Goal: Transaction & Acquisition: Book appointment/travel/reservation

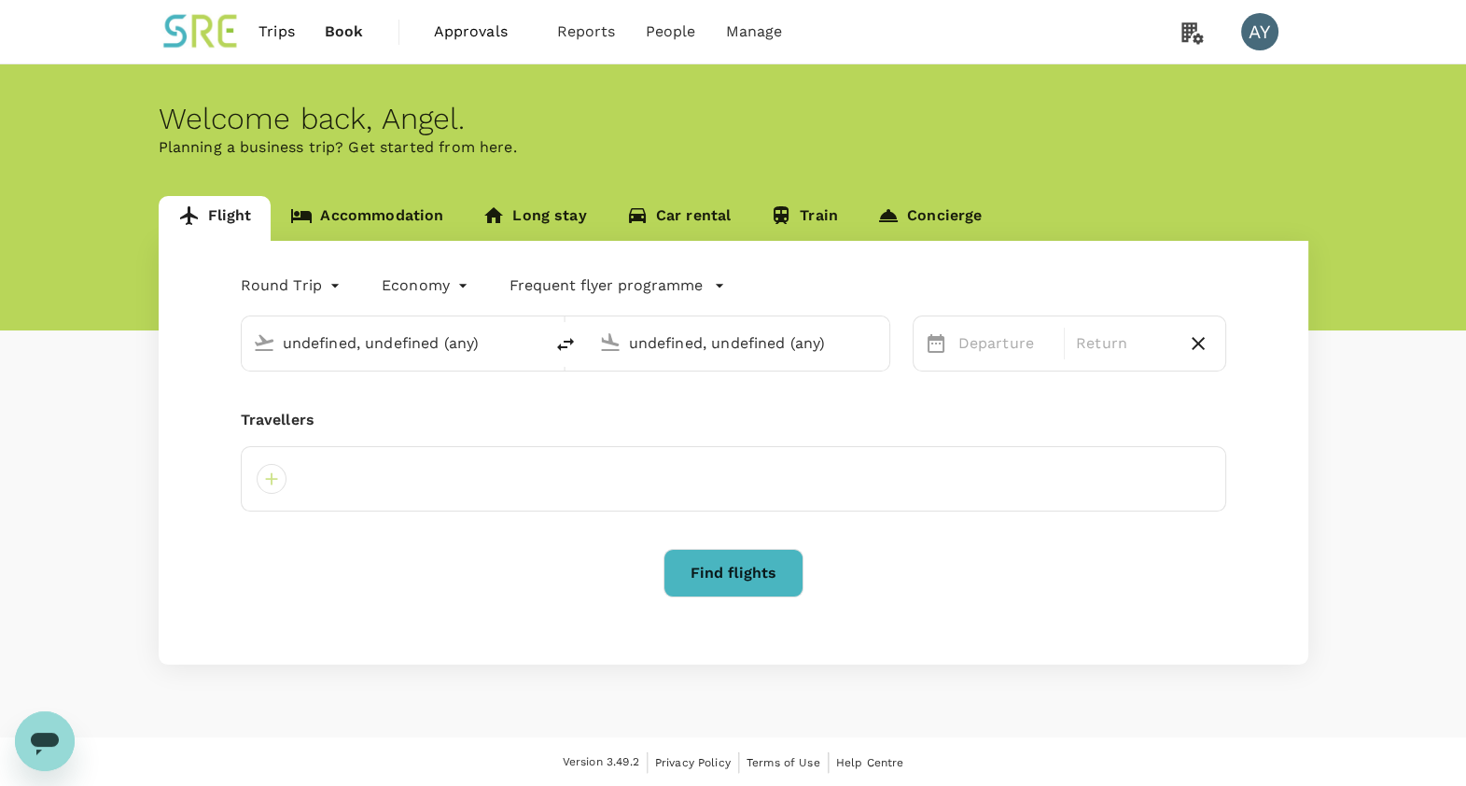
type input "Taiwan Taoyuan Intl (TPE)"
type input "[GEOGRAPHIC_DATA], [GEOGRAPHIC_DATA] (any)"
type input "business"
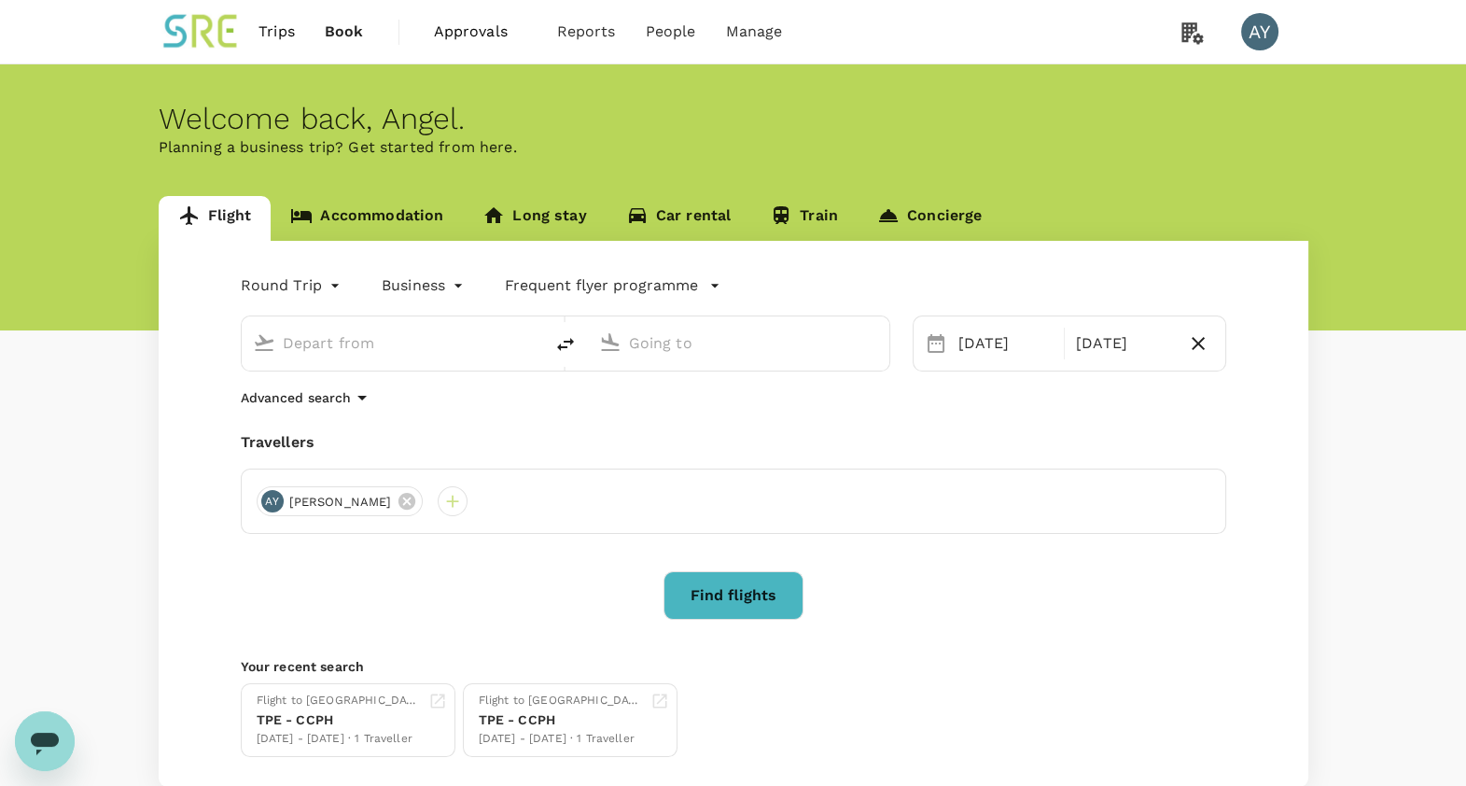
type input "Taiwan Taoyuan Intl (TPE)"
type input "[GEOGRAPHIC_DATA], [GEOGRAPHIC_DATA] (any)"
click at [731, 579] on button "Find flights" at bounding box center [734, 595] width 140 height 49
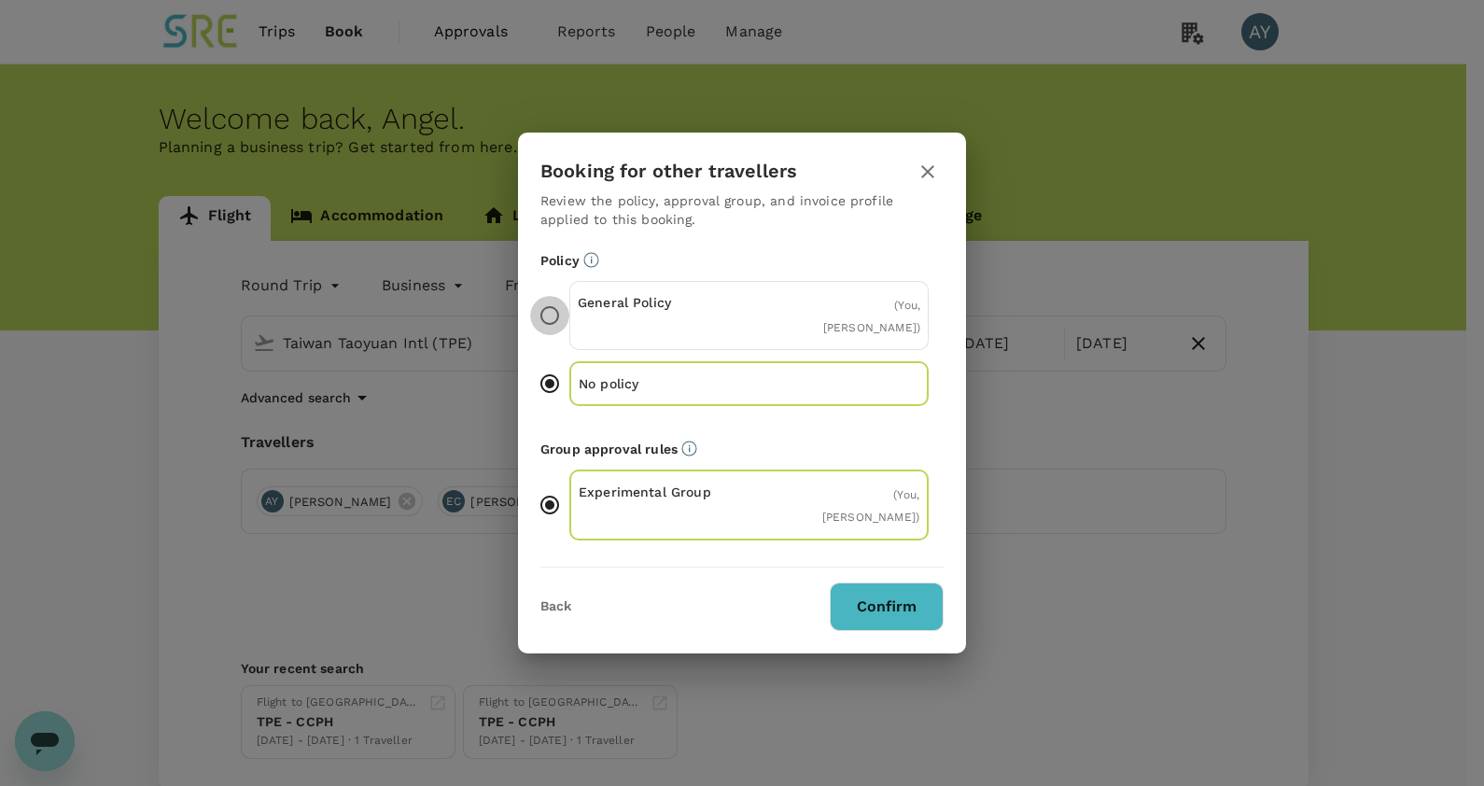
click at [549, 323] on input "General Policy ( You, [PERSON_NAME] )" at bounding box center [549, 315] width 39 height 39
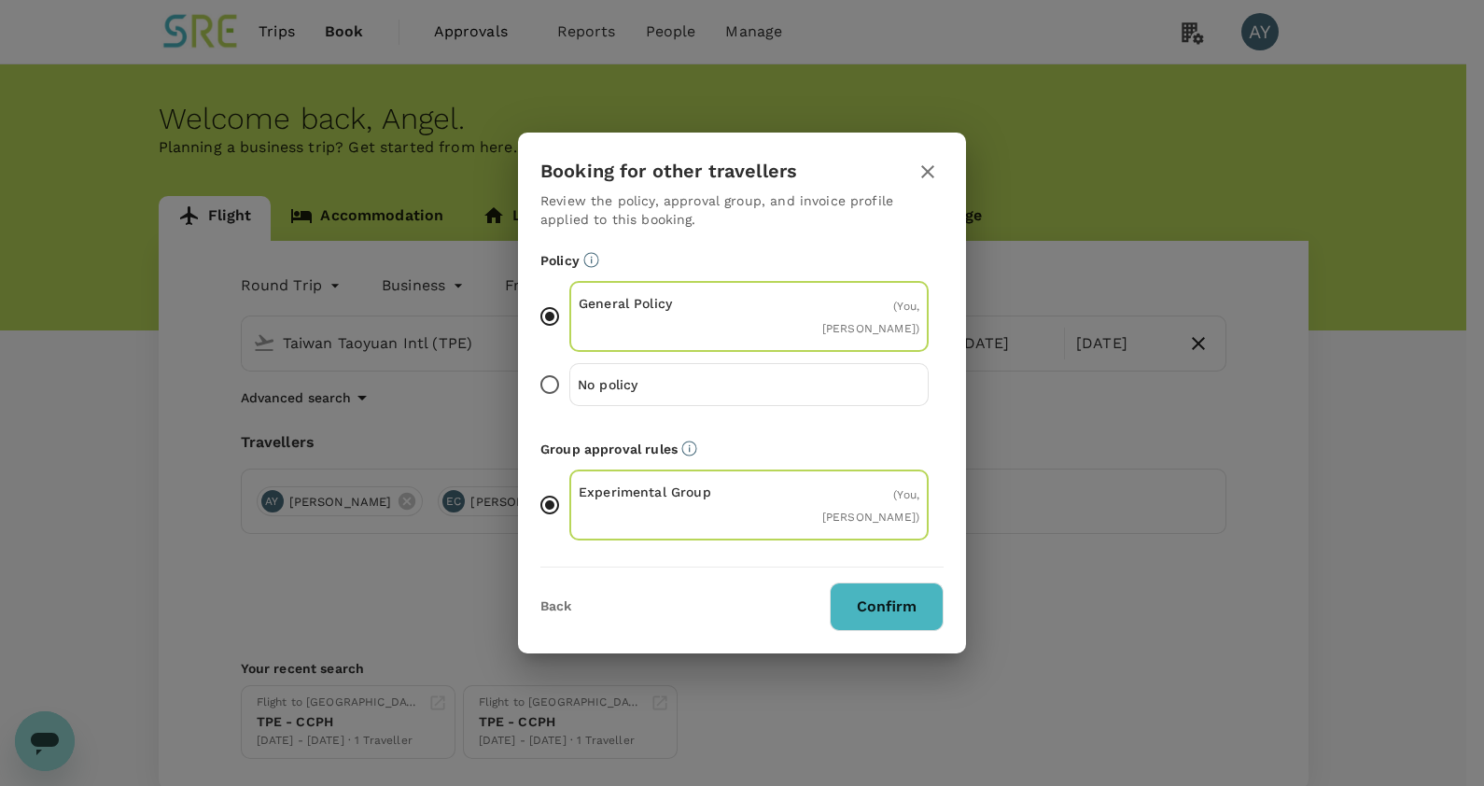
click at [854, 616] on button "Confirm" at bounding box center [887, 606] width 114 height 49
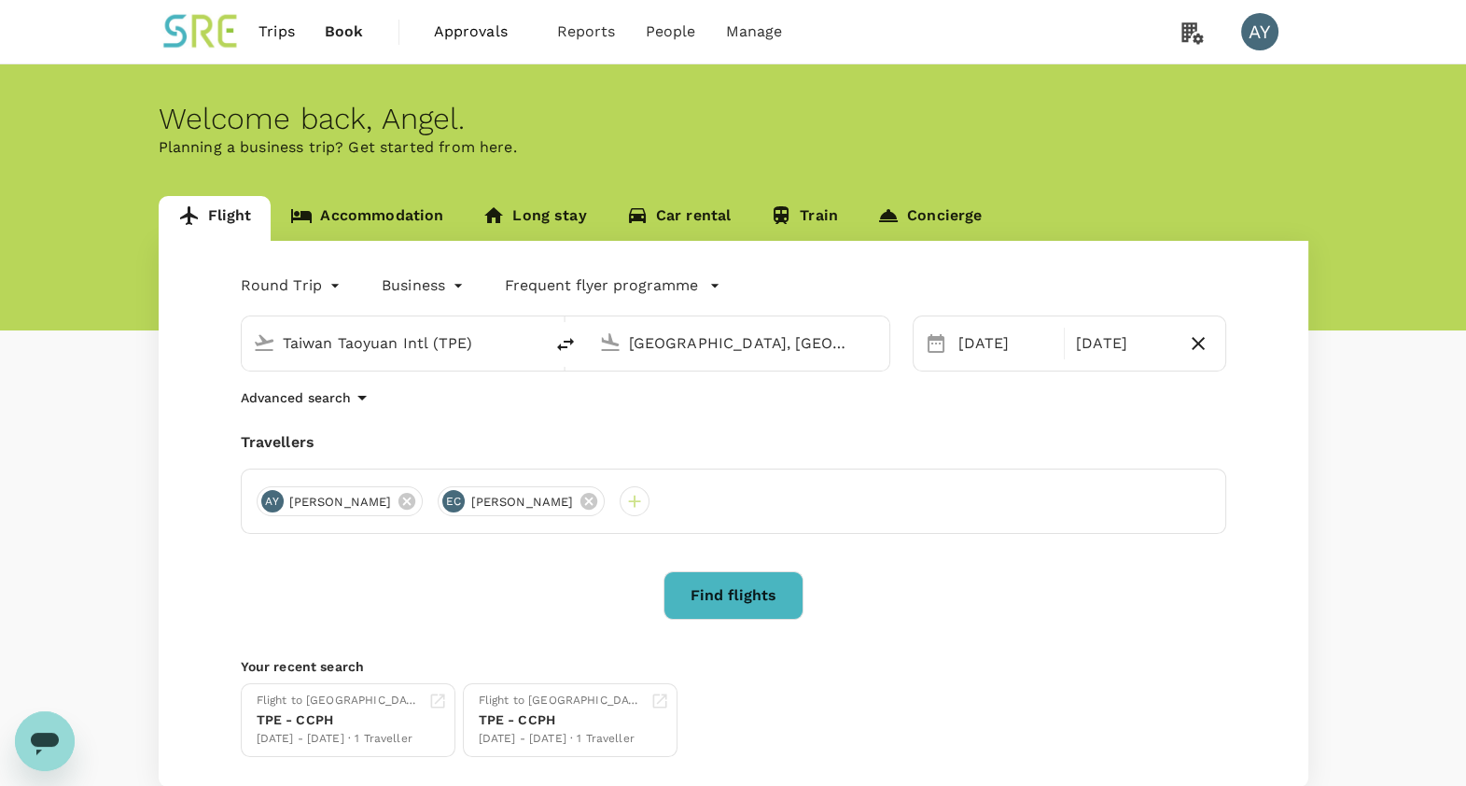
click at [743, 601] on button "Find flights" at bounding box center [734, 595] width 140 height 49
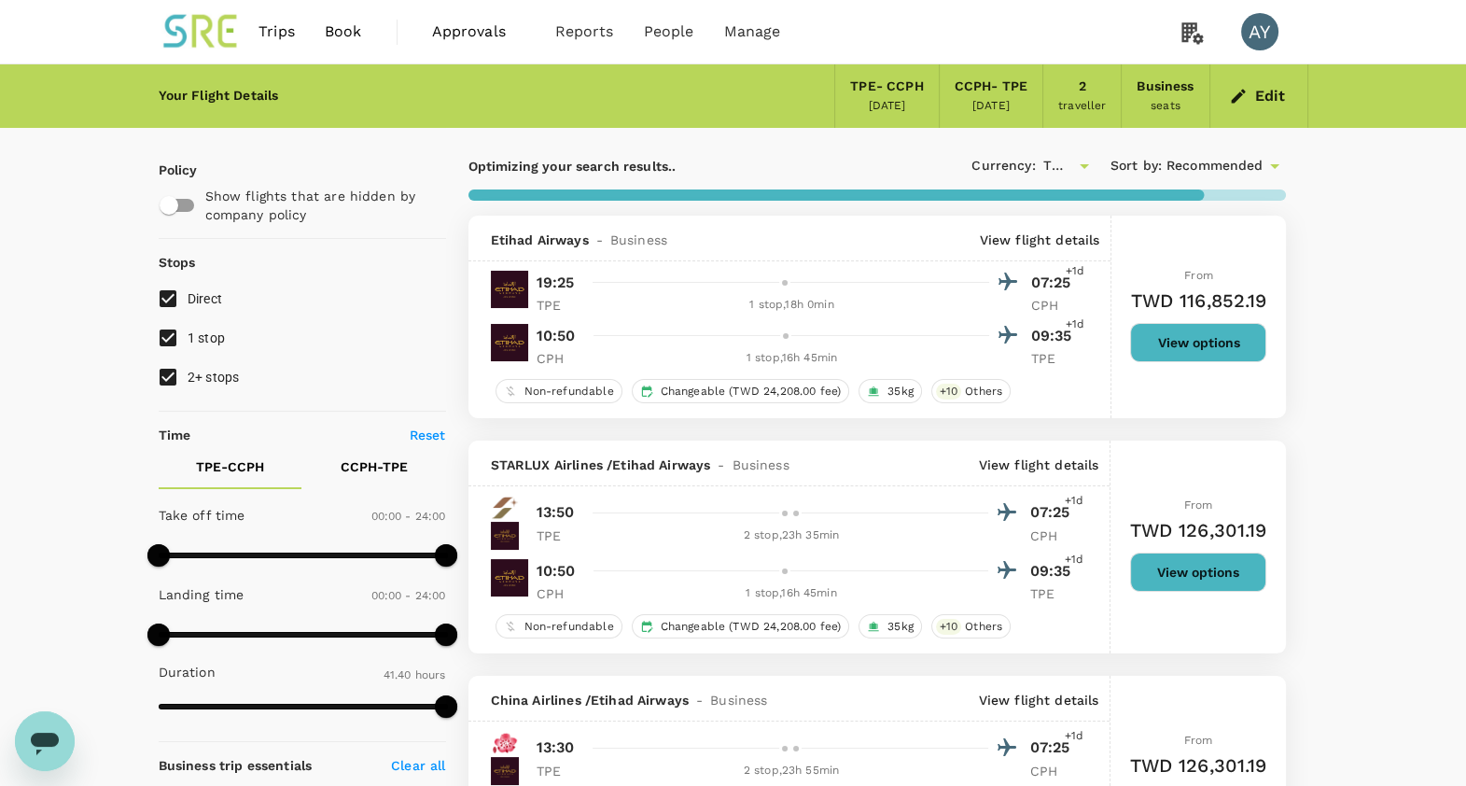
click at [1170, 347] on button "View options" at bounding box center [1198, 342] width 136 height 39
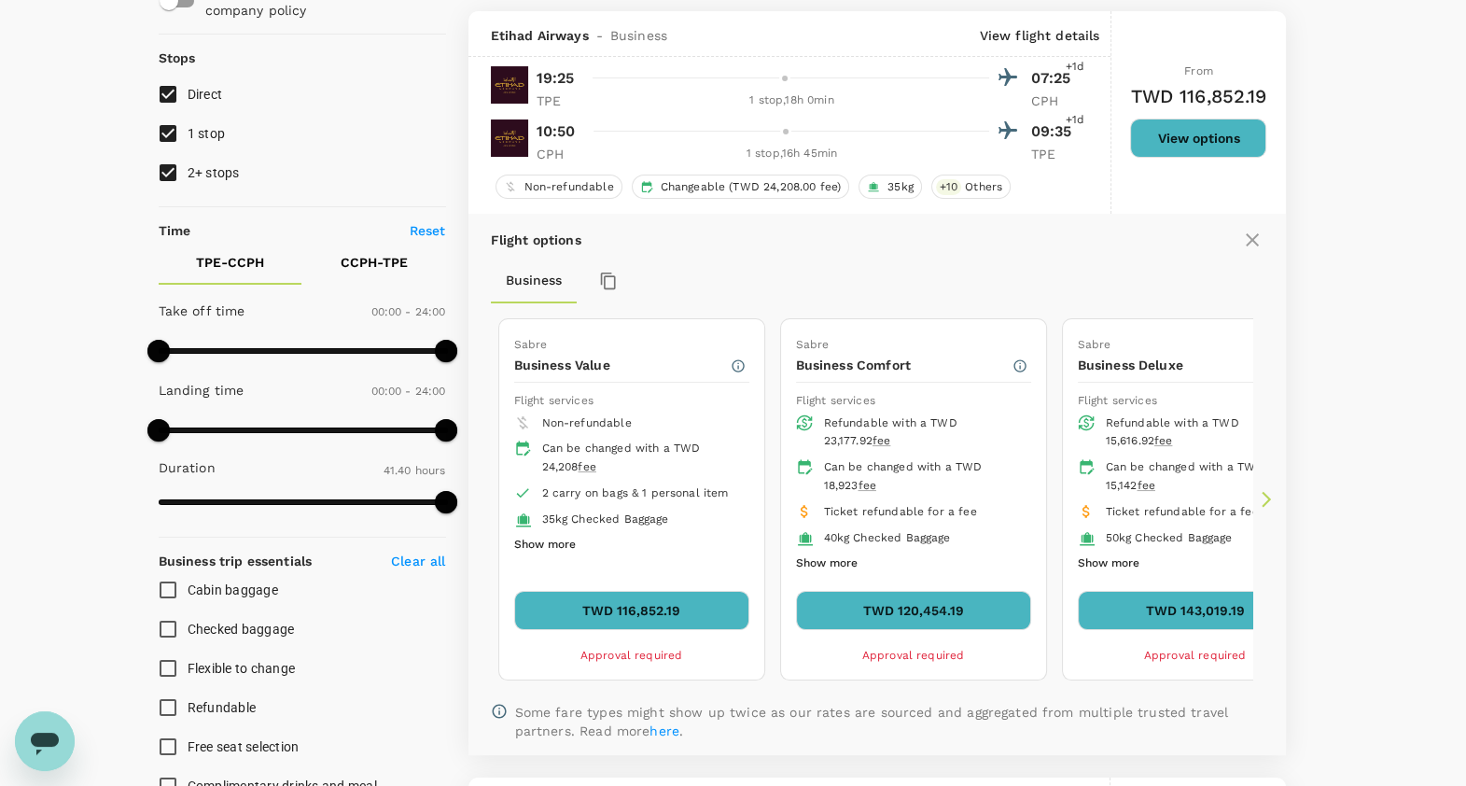
scroll to position [215, 0]
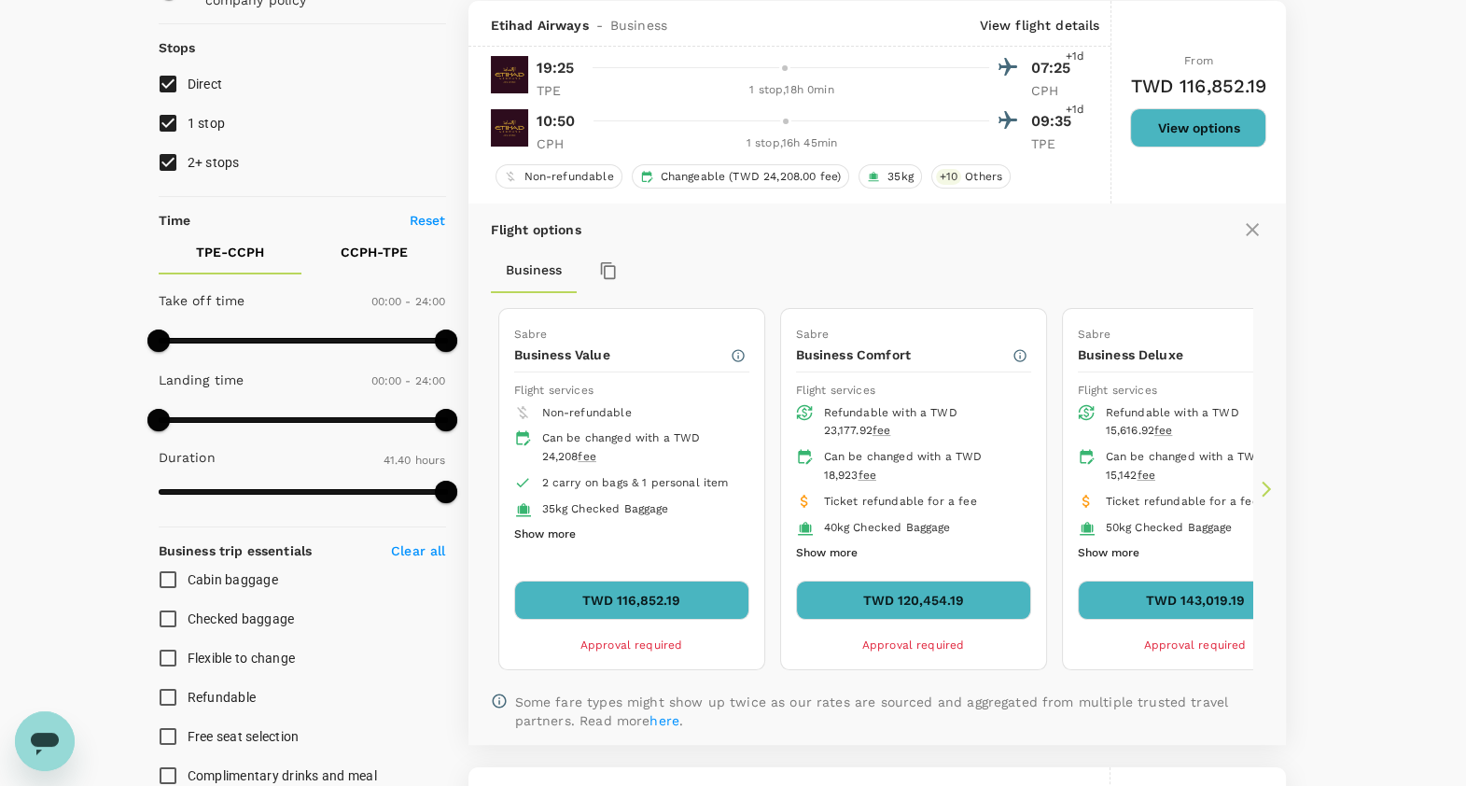
click at [647, 588] on button "TWD 116,852.19" at bounding box center [631, 599] width 235 height 39
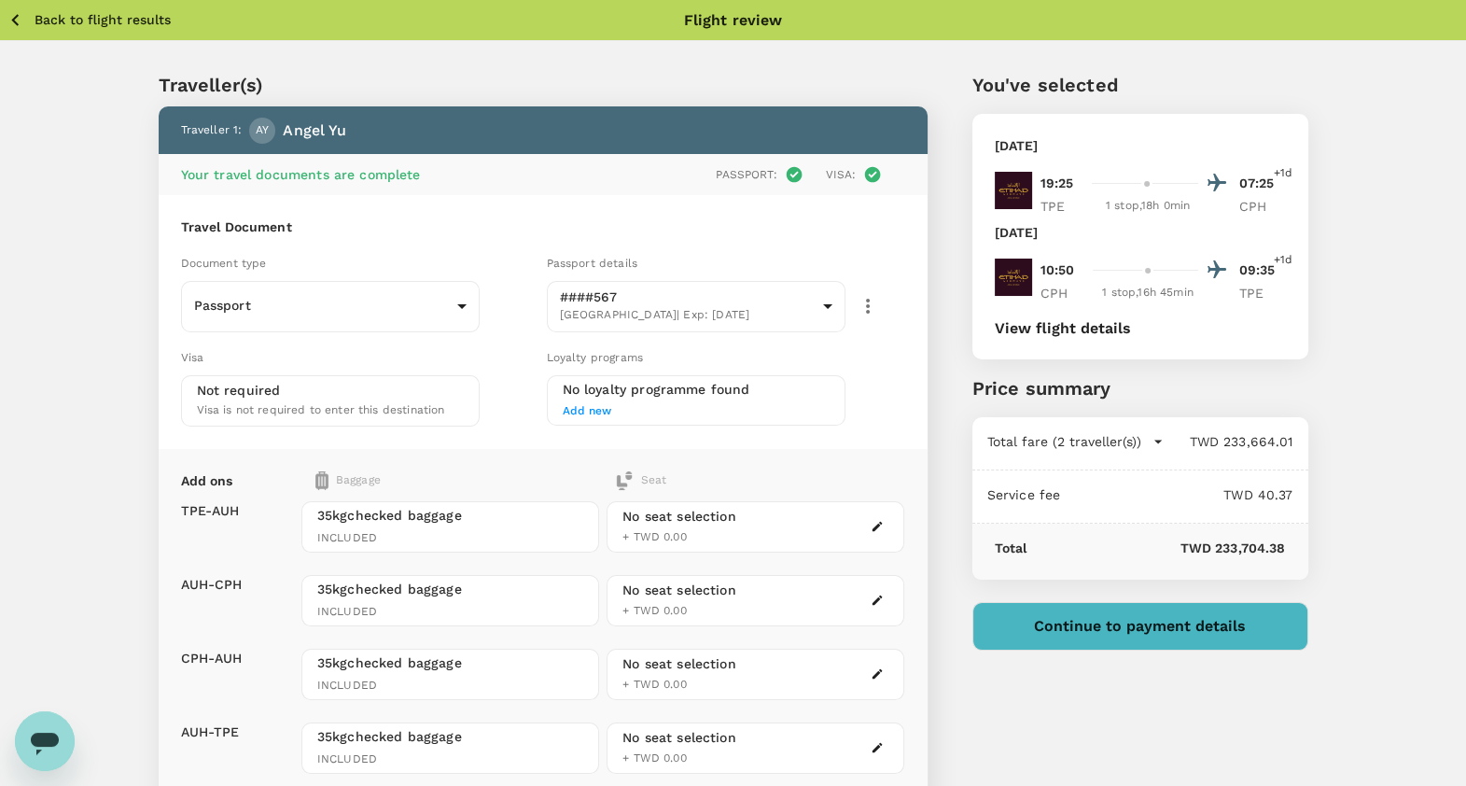
click at [1045, 646] on button "Continue to payment details" at bounding box center [1140, 626] width 336 height 49
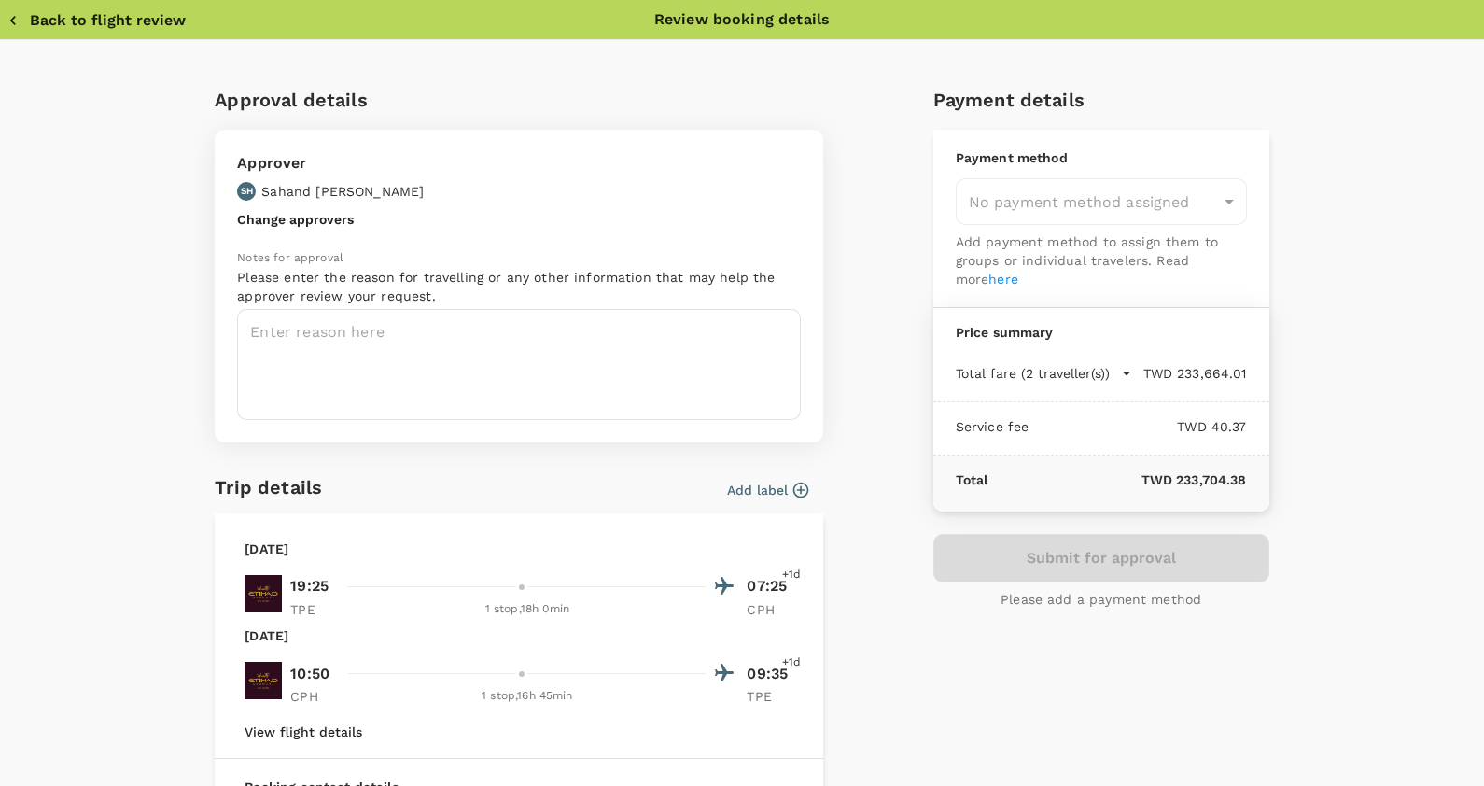
click at [59, 14] on button "Back to flight review" at bounding box center [96, 20] width 178 height 19
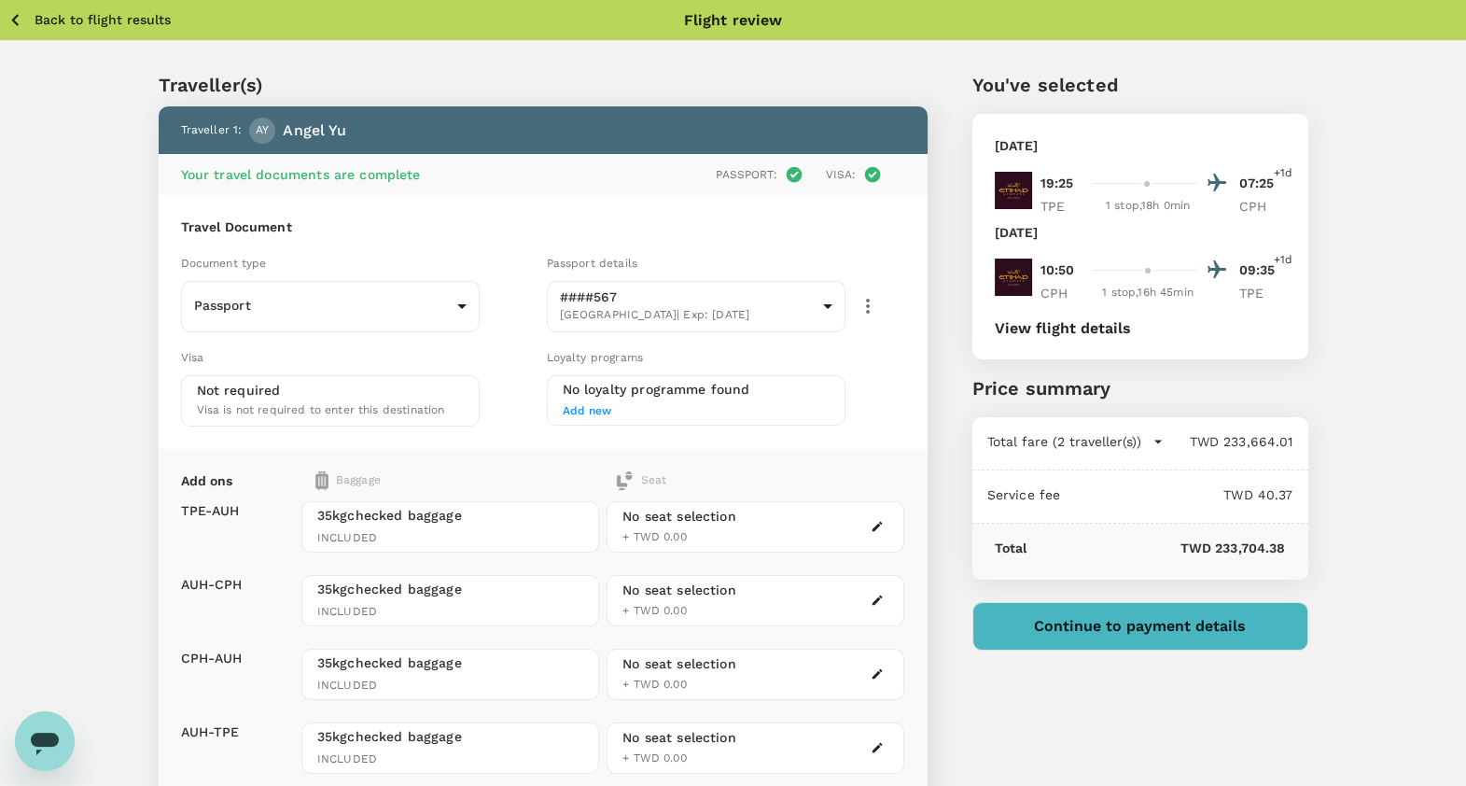
click at [78, 26] on p "Back to flight results" at bounding box center [103, 19] width 136 height 19
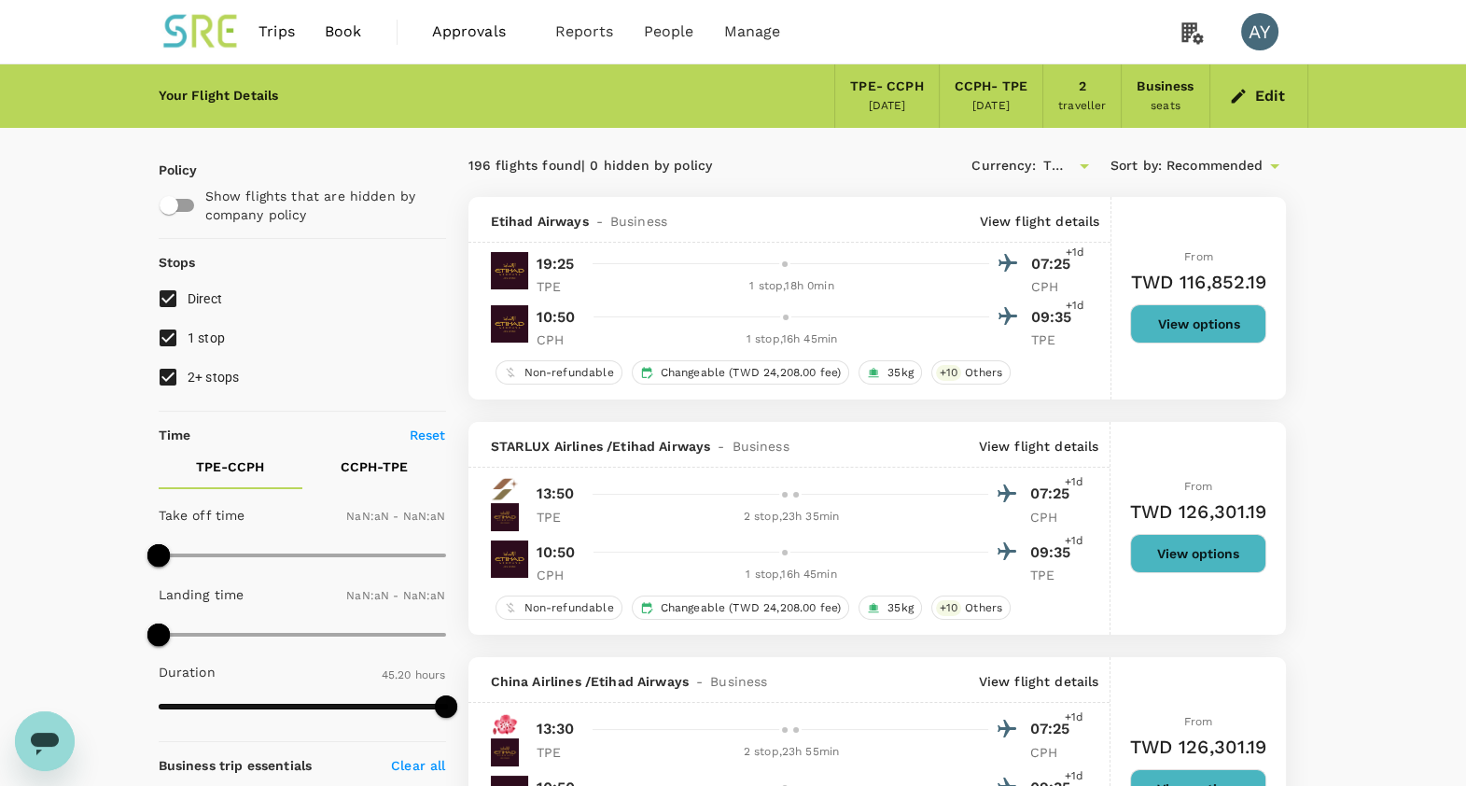
type input "1440"
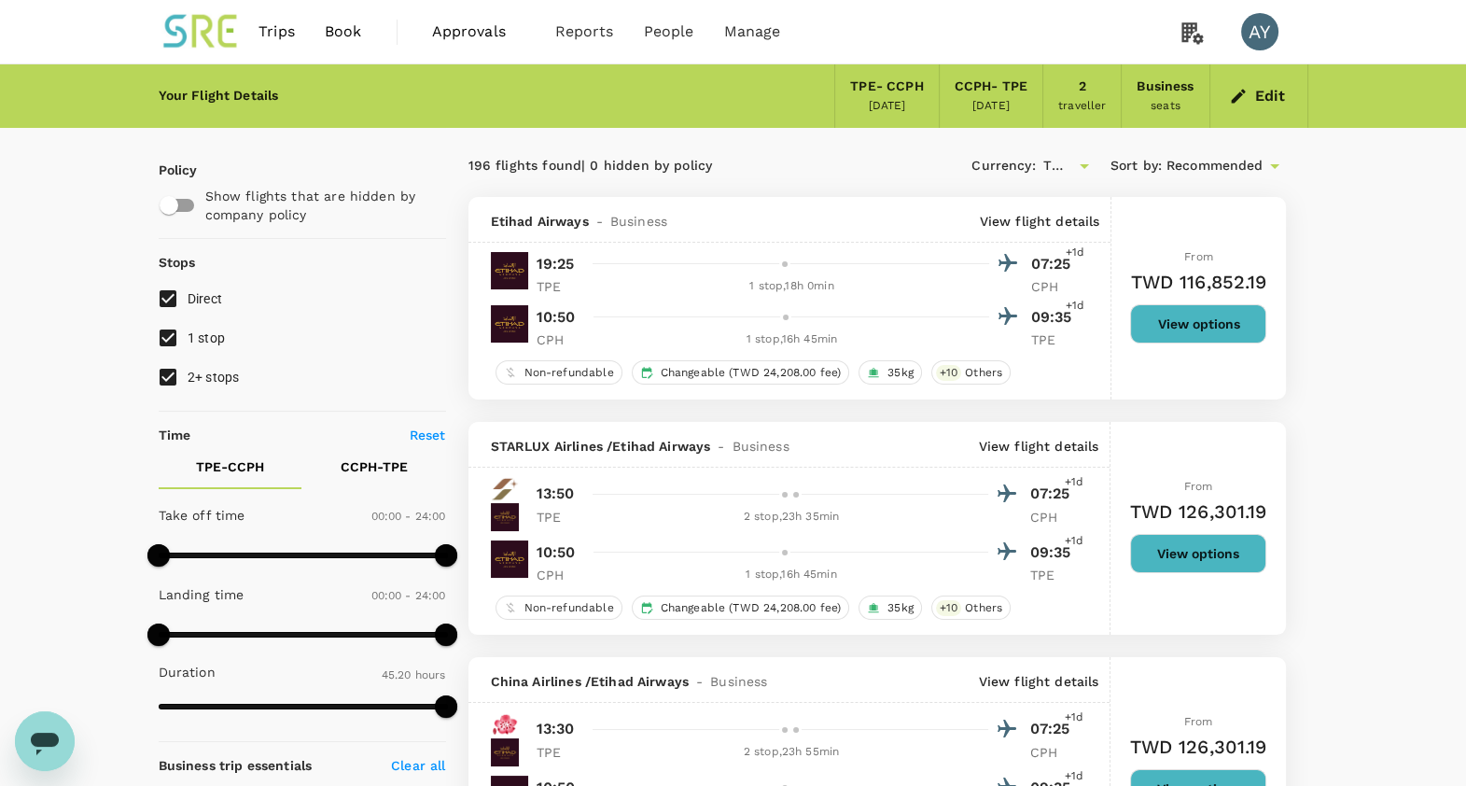
click at [176, 47] on img at bounding box center [202, 31] width 86 height 41
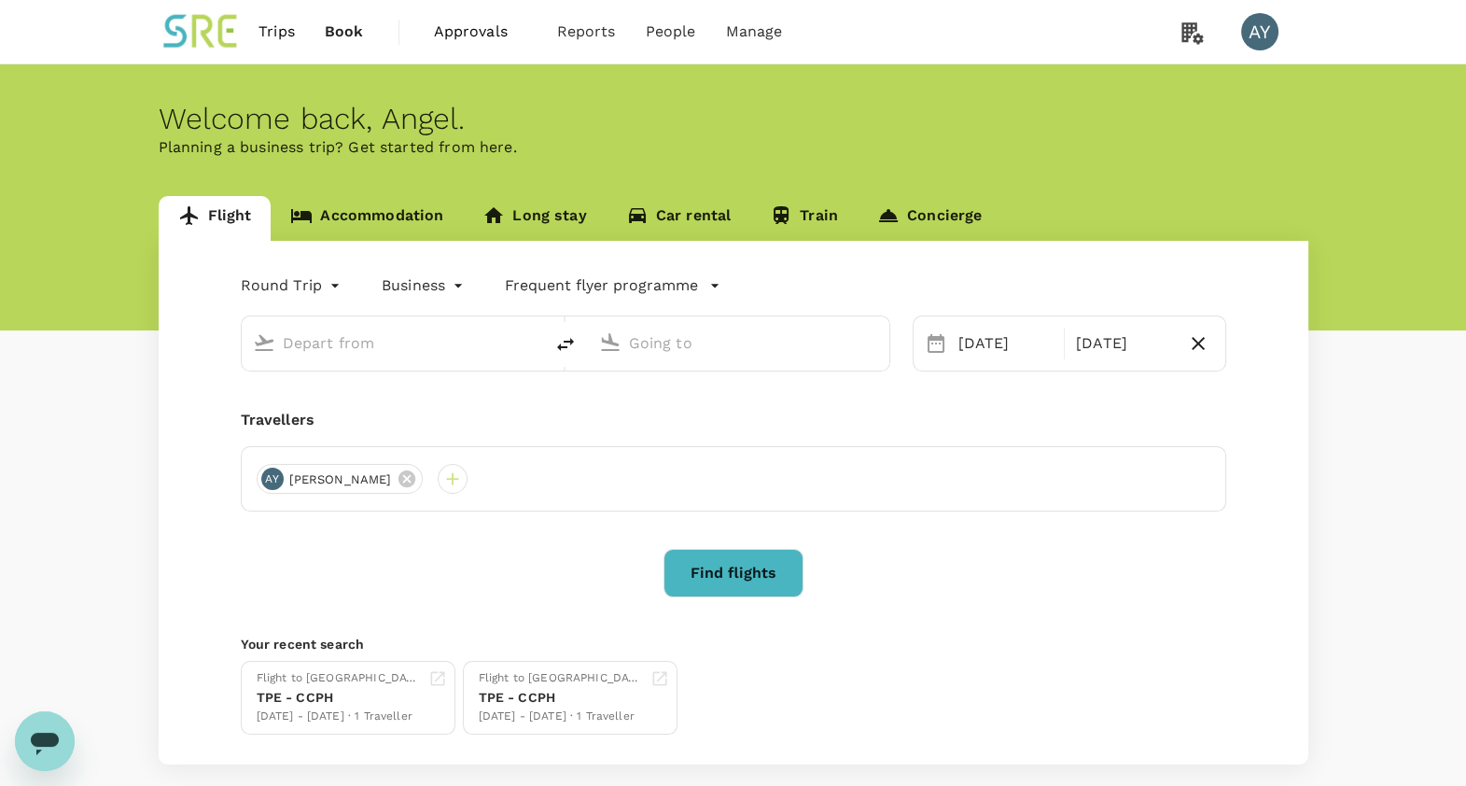
type input "Taiwan Taoyuan Intl (TPE)"
type input "[GEOGRAPHIC_DATA], [GEOGRAPHIC_DATA] (any)"
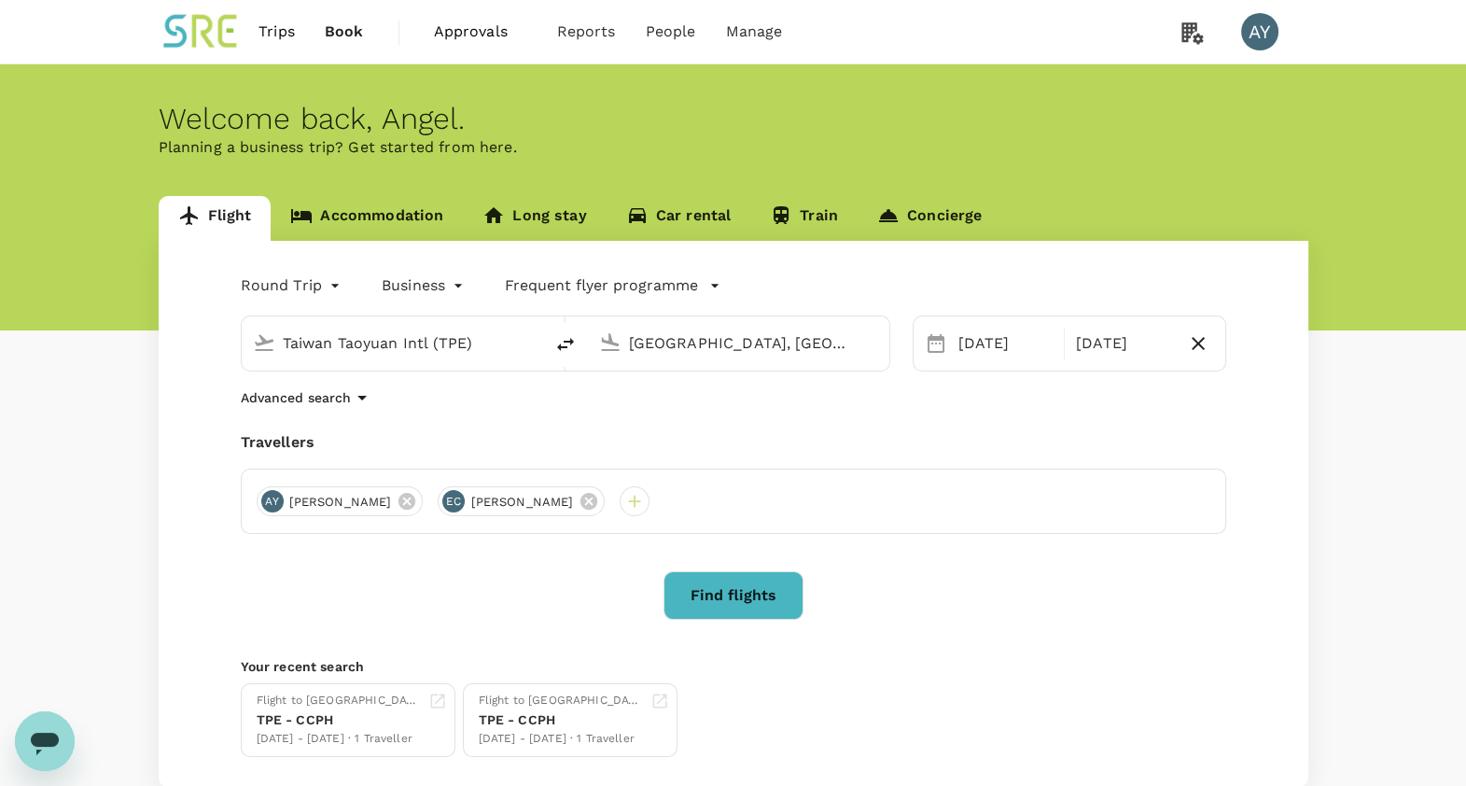
click at [368, 223] on link "Accommodation" at bounding box center [367, 218] width 192 height 45
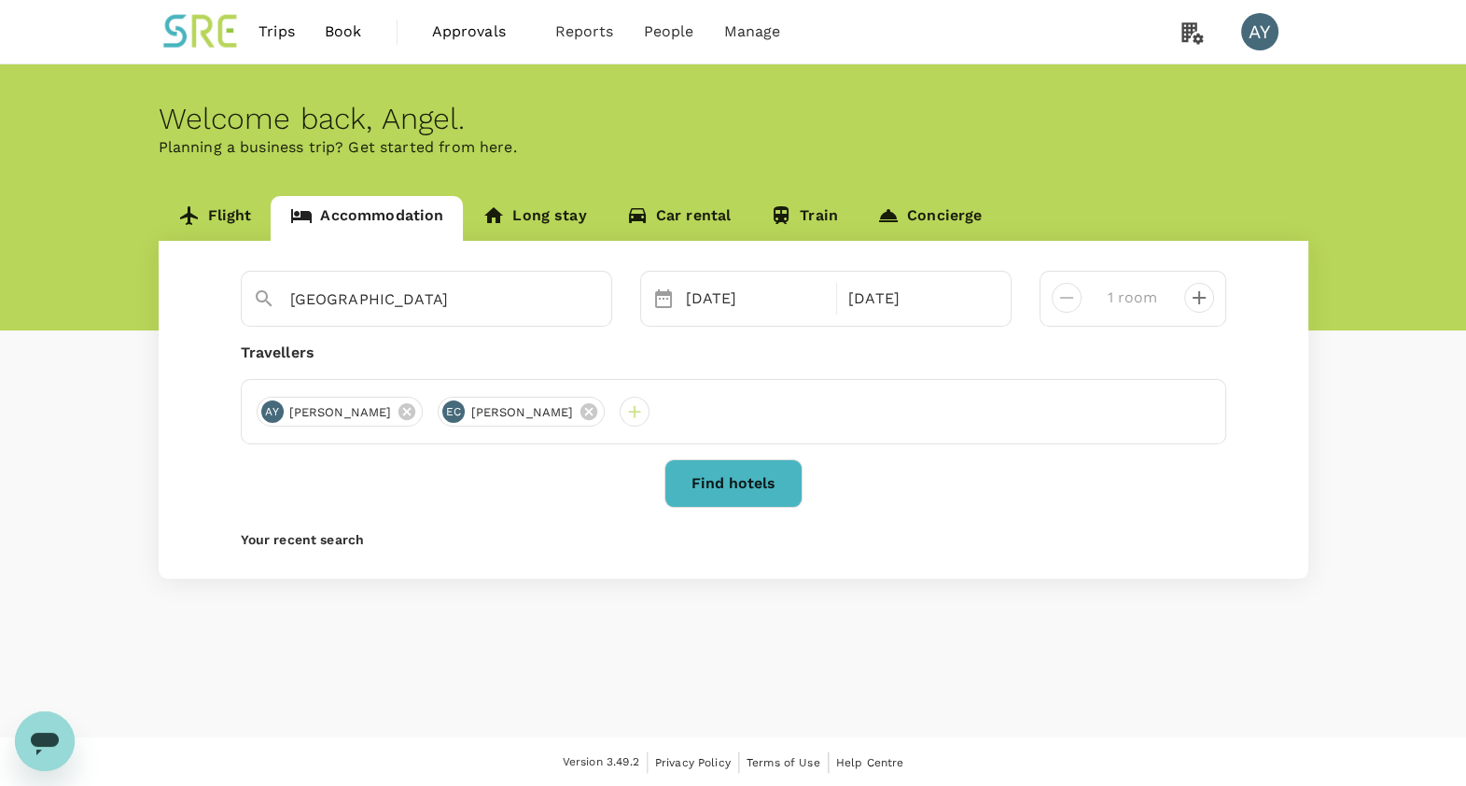
click at [738, 485] on button "Find hotels" at bounding box center [733, 483] width 138 height 49
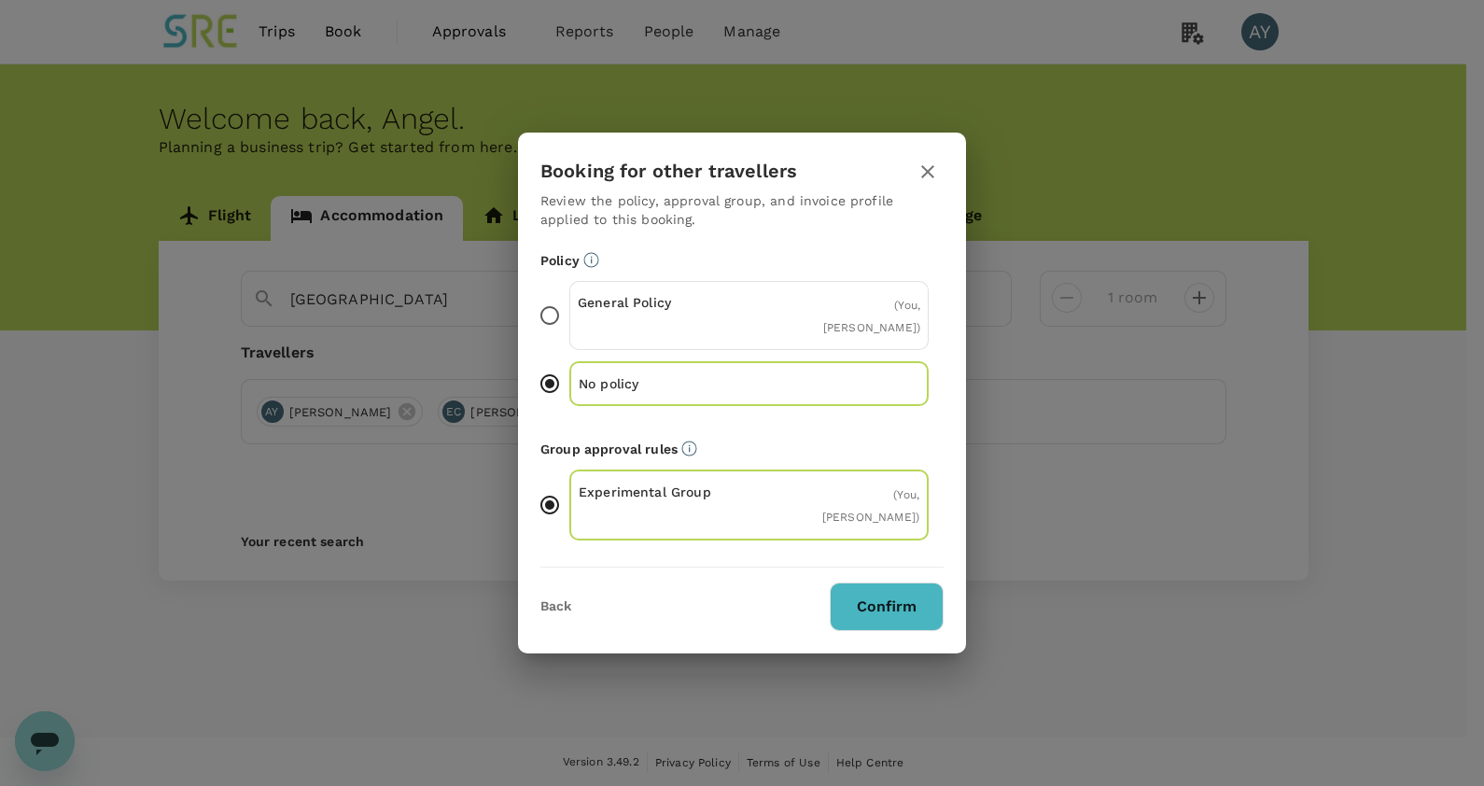
click at [579, 308] on p "General Policy" at bounding box center [664, 302] width 172 height 19
click at [569, 308] on input "General Policy ( You, [PERSON_NAME] )" at bounding box center [549, 315] width 39 height 39
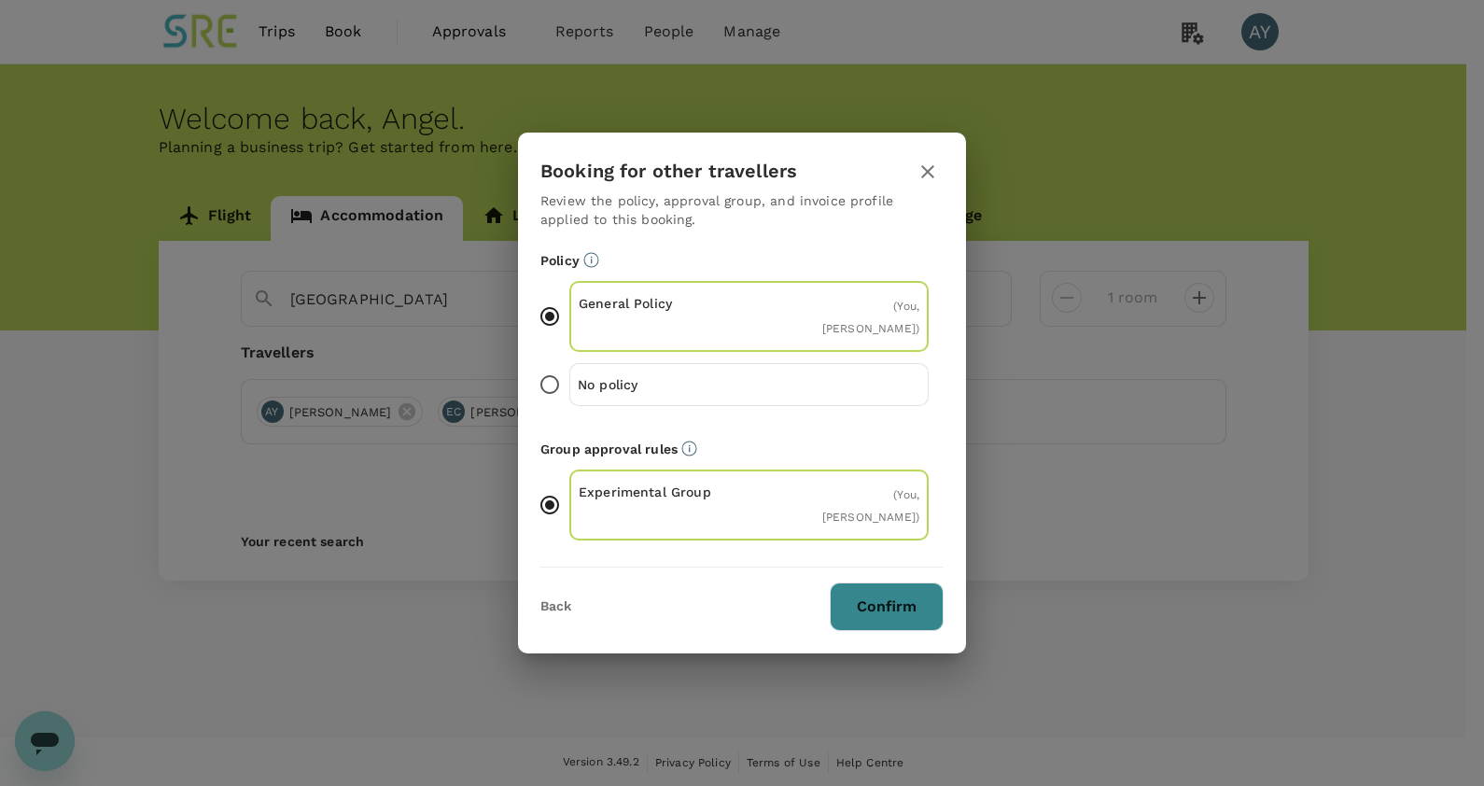
click at [873, 608] on button "Confirm" at bounding box center [887, 606] width 114 height 49
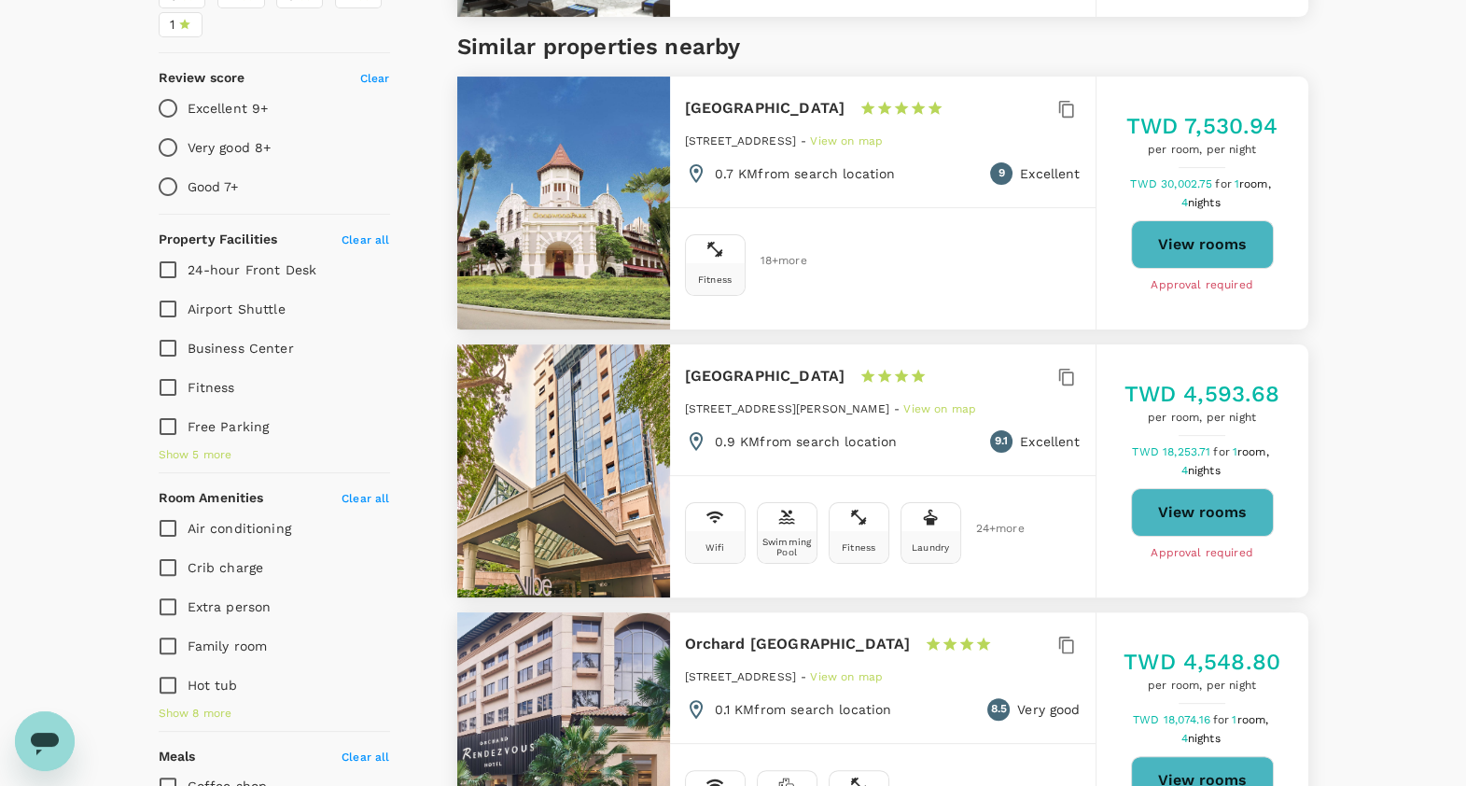
scroll to position [583, 0]
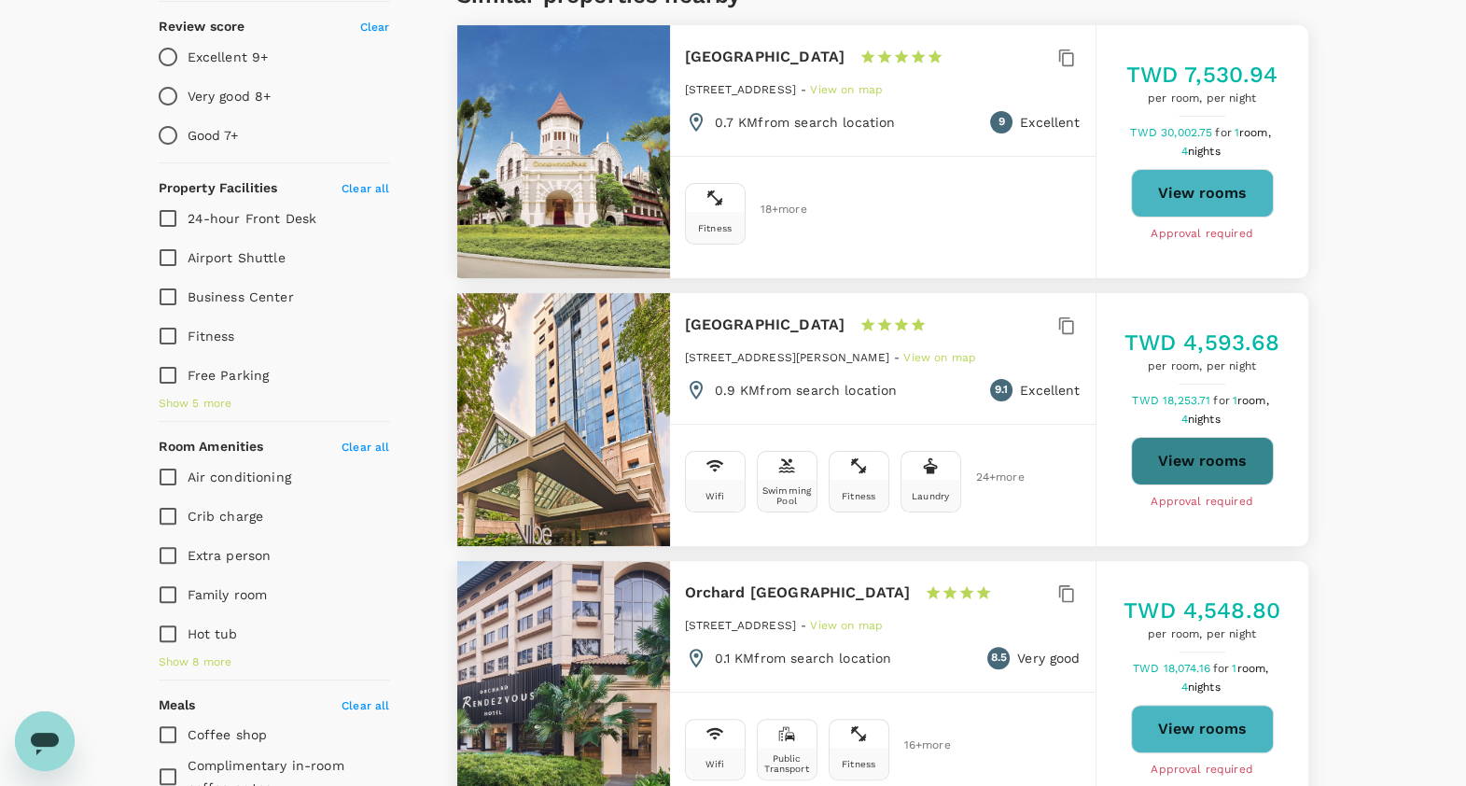
click at [1173, 468] on button "View rooms" at bounding box center [1202, 461] width 143 height 49
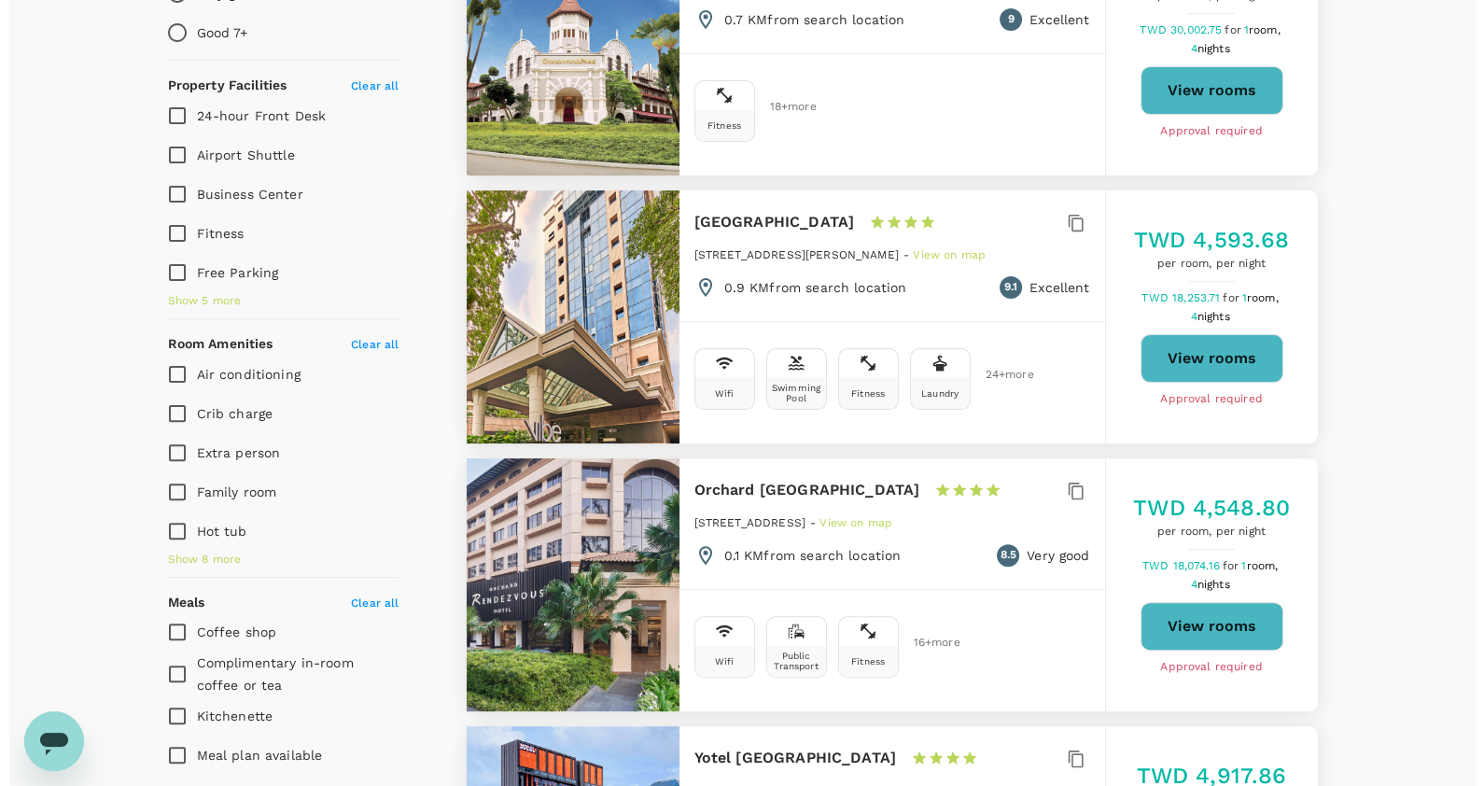
scroll to position [816, 0]
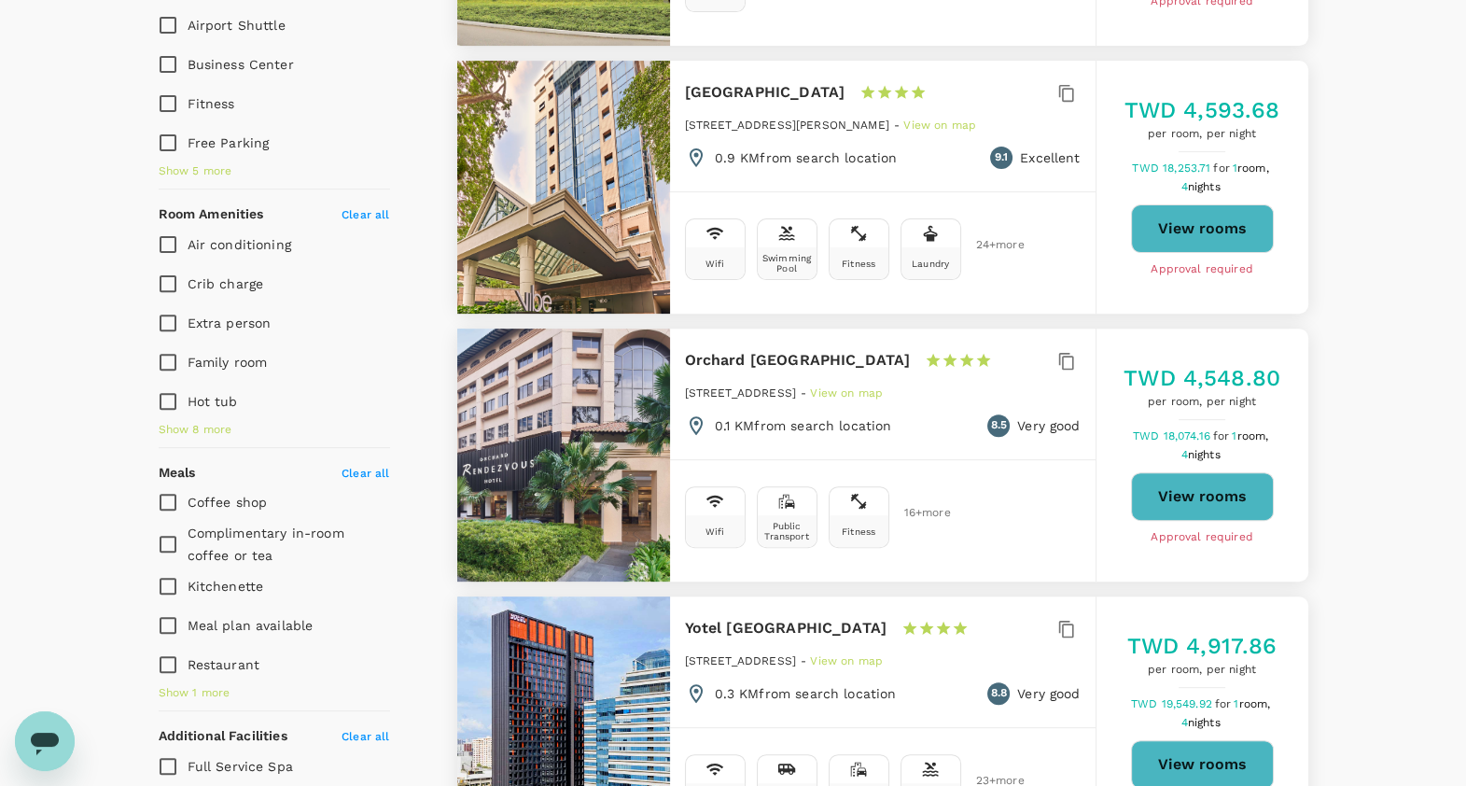
type input "11863"
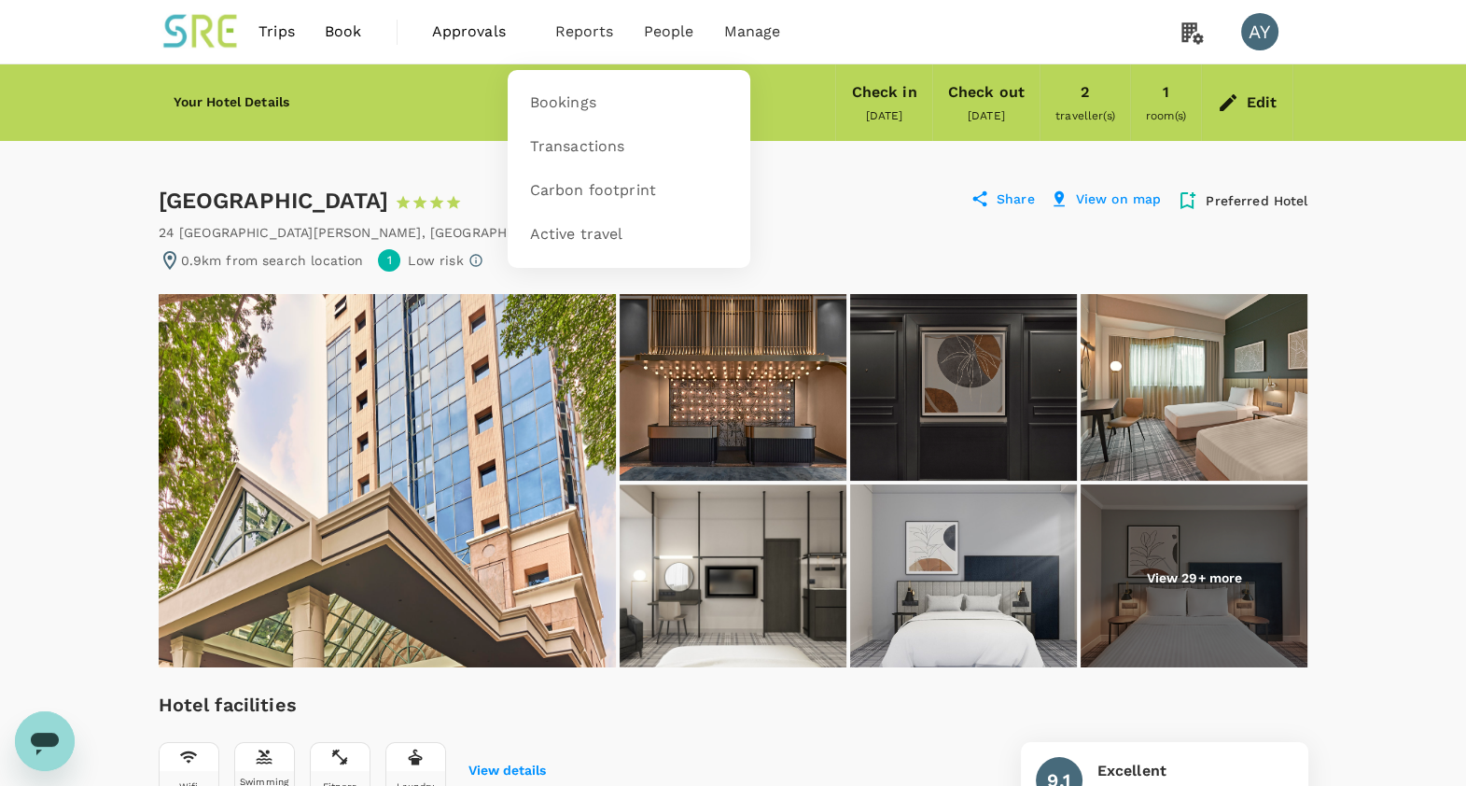
click at [572, 42] on span "Reports" at bounding box center [584, 32] width 59 height 22
click at [574, 107] on span "Bookings" at bounding box center [563, 102] width 66 height 21
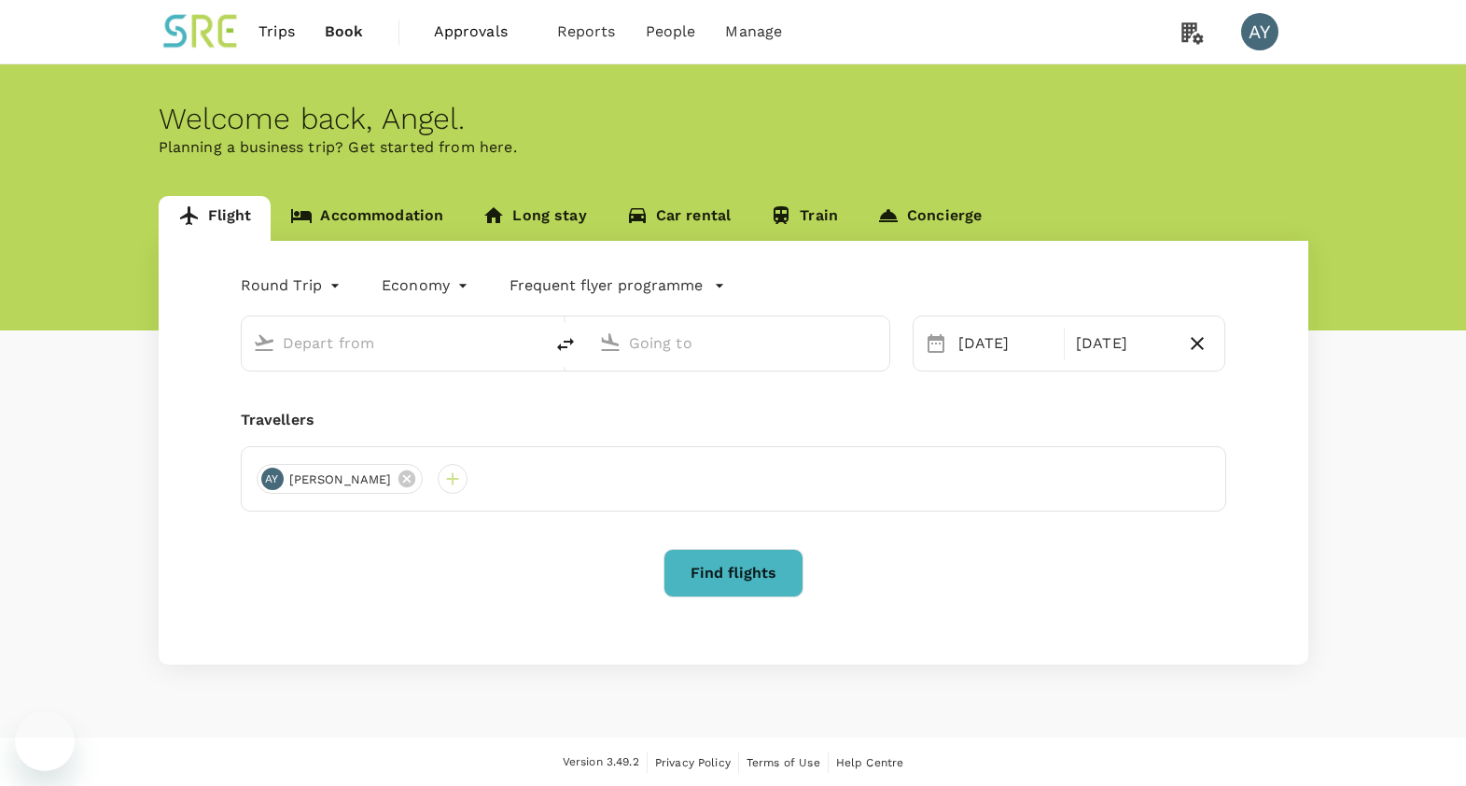
type input "business"
type input "Taiwan Taoyuan Intl (TPE)"
type input "[GEOGRAPHIC_DATA], [GEOGRAPHIC_DATA] (any)"
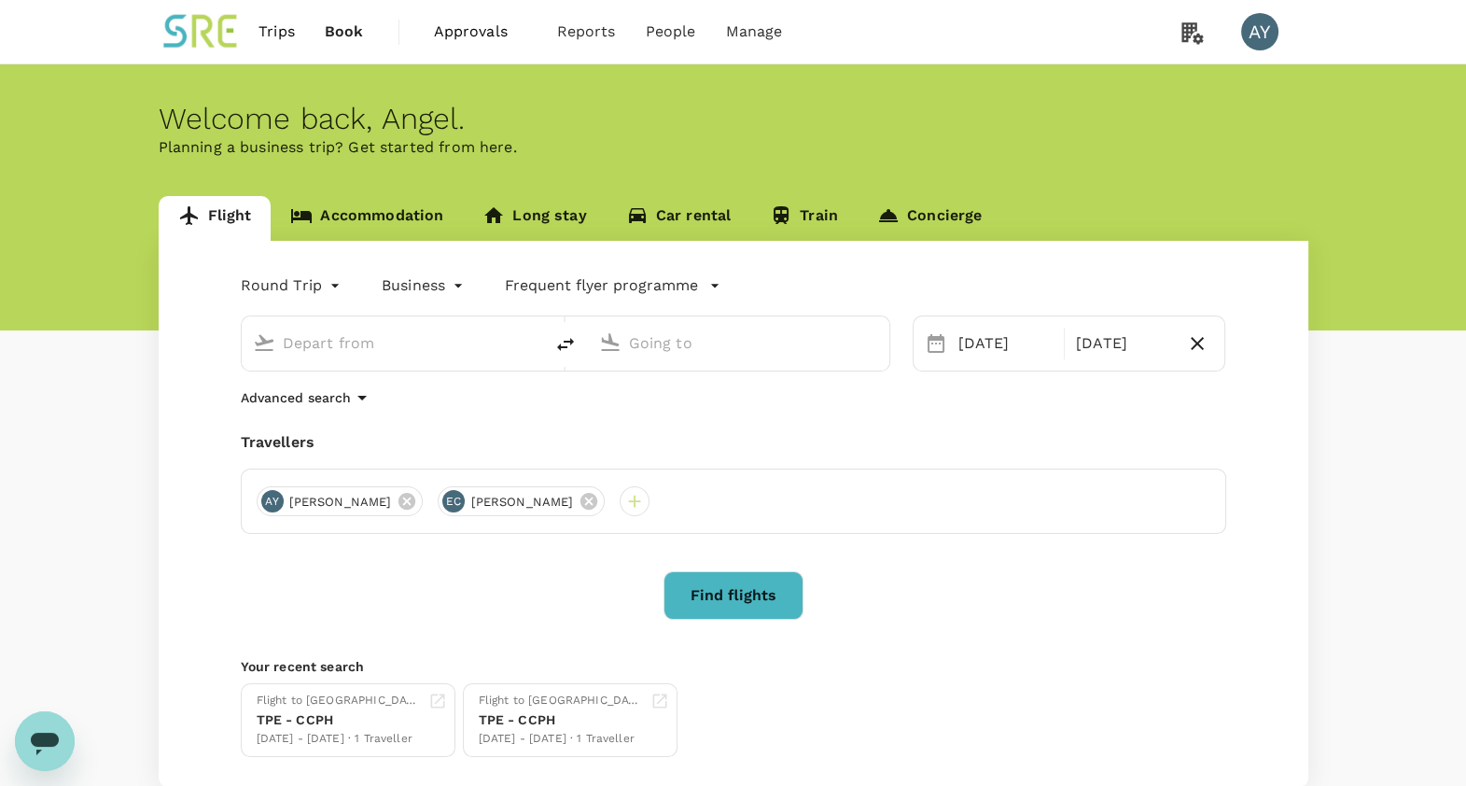
type input "Taiwan Taoyuan Intl (TPE)"
type input "[GEOGRAPHIC_DATA], [GEOGRAPHIC_DATA] (any)"
